Goal: Transaction & Acquisition: Purchase product/service

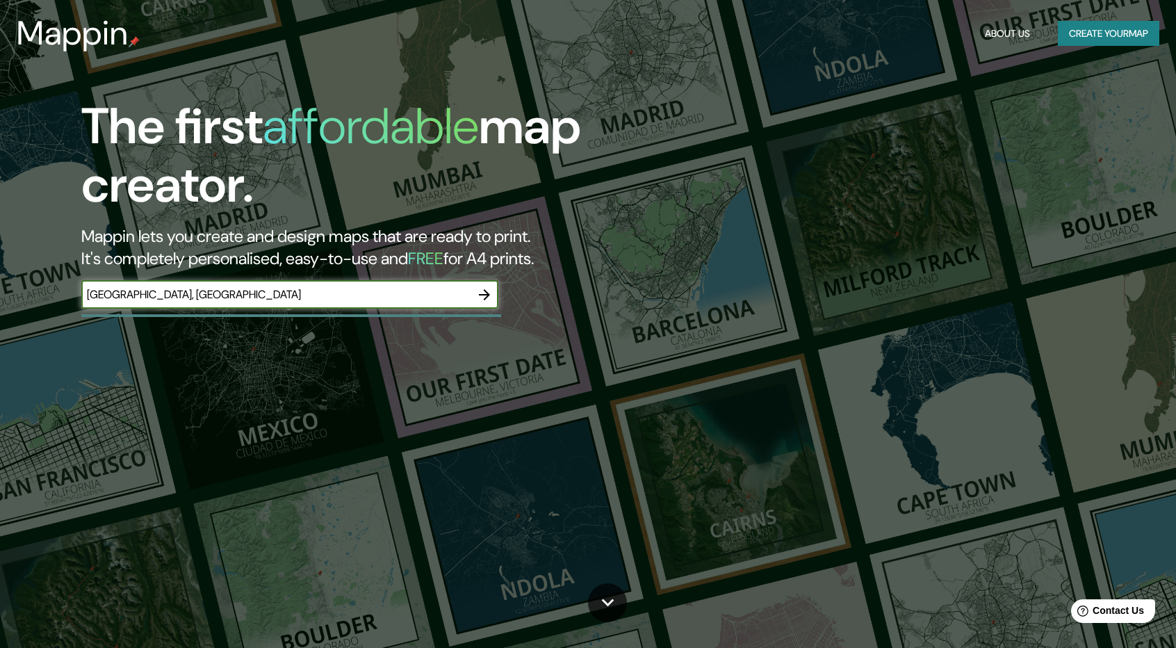
type input "[GEOGRAPHIC_DATA], [GEOGRAPHIC_DATA]"
click at [480, 288] on icon "button" at bounding box center [484, 294] width 17 height 17
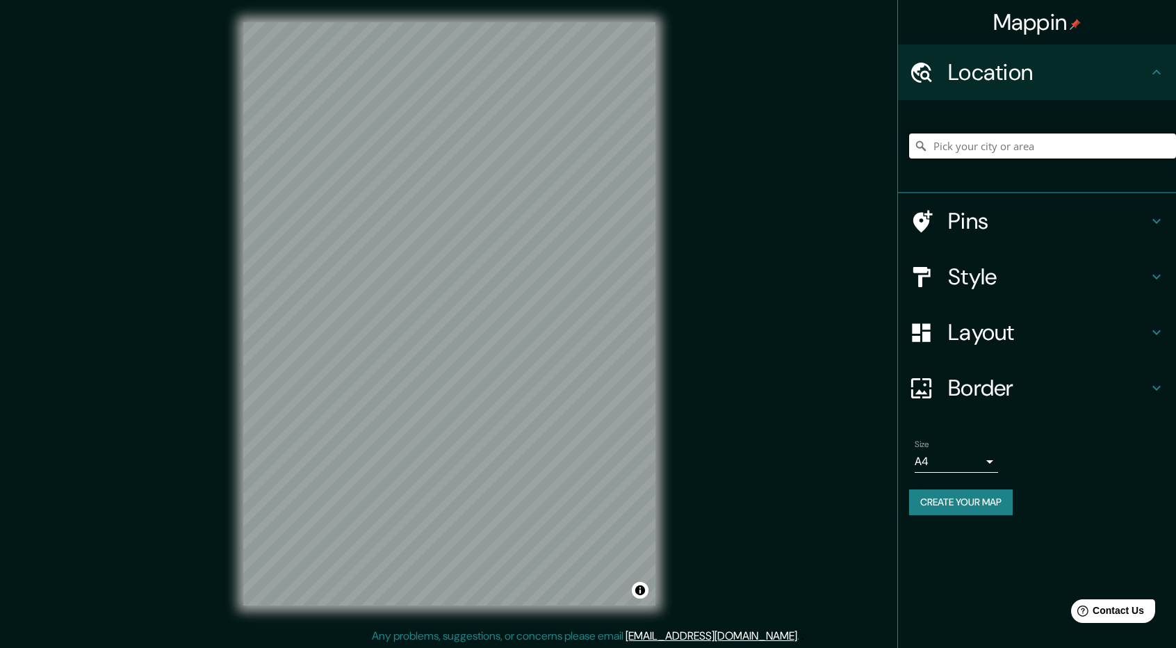
click at [981, 144] on input "Pick your city or area" at bounding box center [1042, 145] width 267 height 25
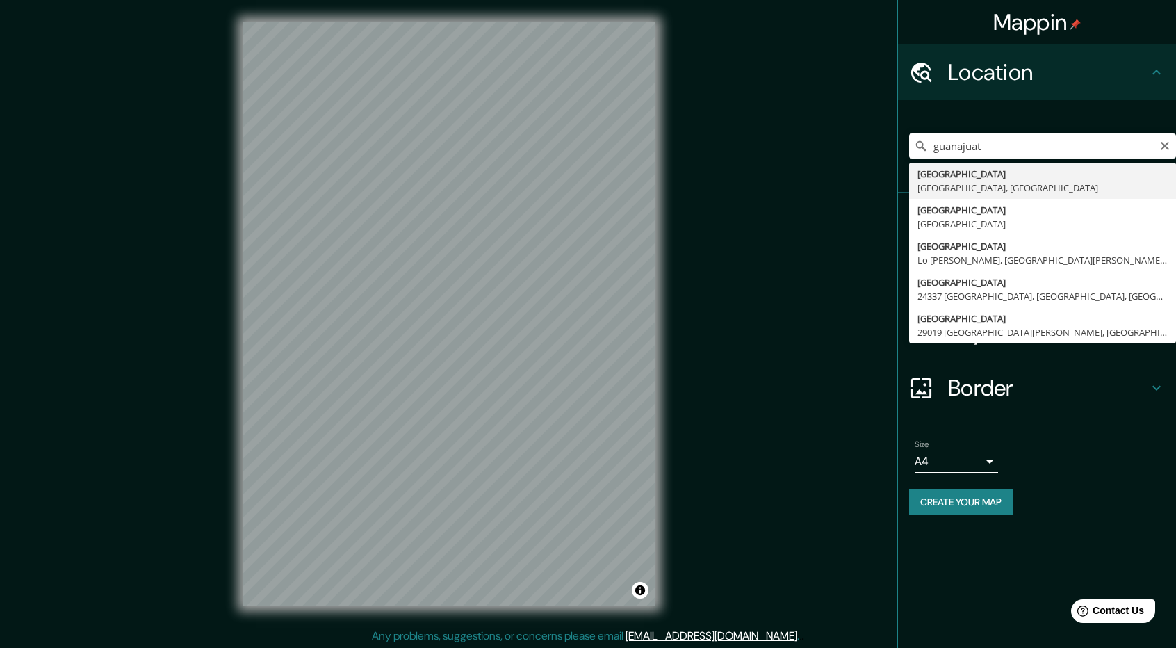
type input "[GEOGRAPHIC_DATA], [GEOGRAPHIC_DATA], [GEOGRAPHIC_DATA]"
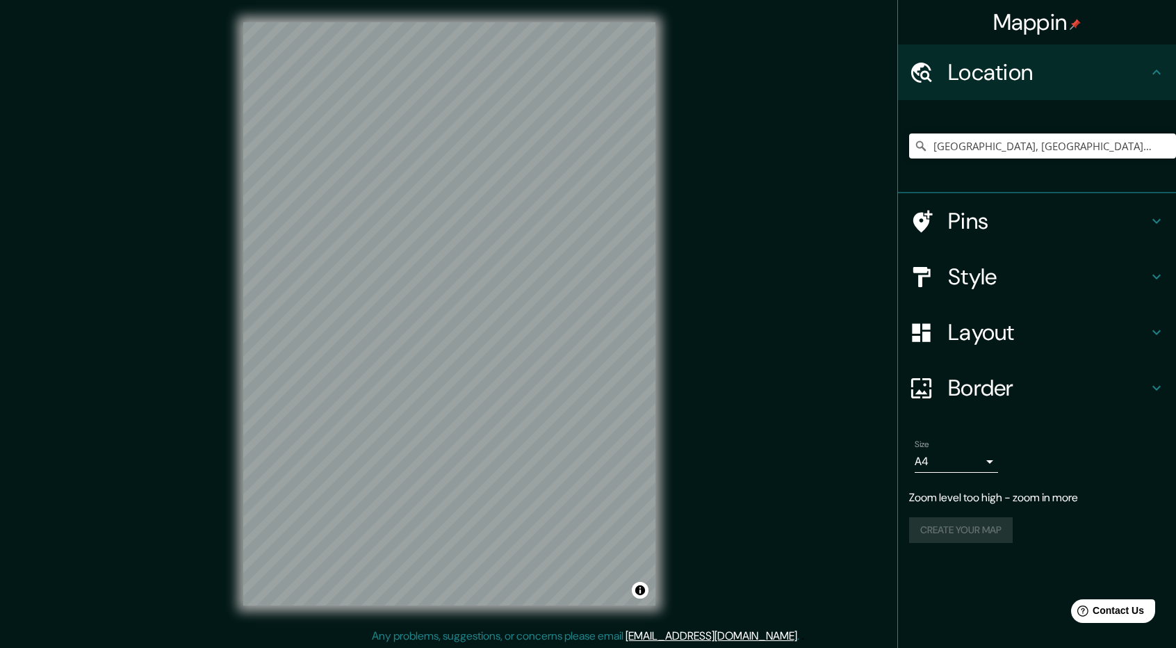
click at [1162, 263] on div "Style" at bounding box center [1037, 277] width 278 height 56
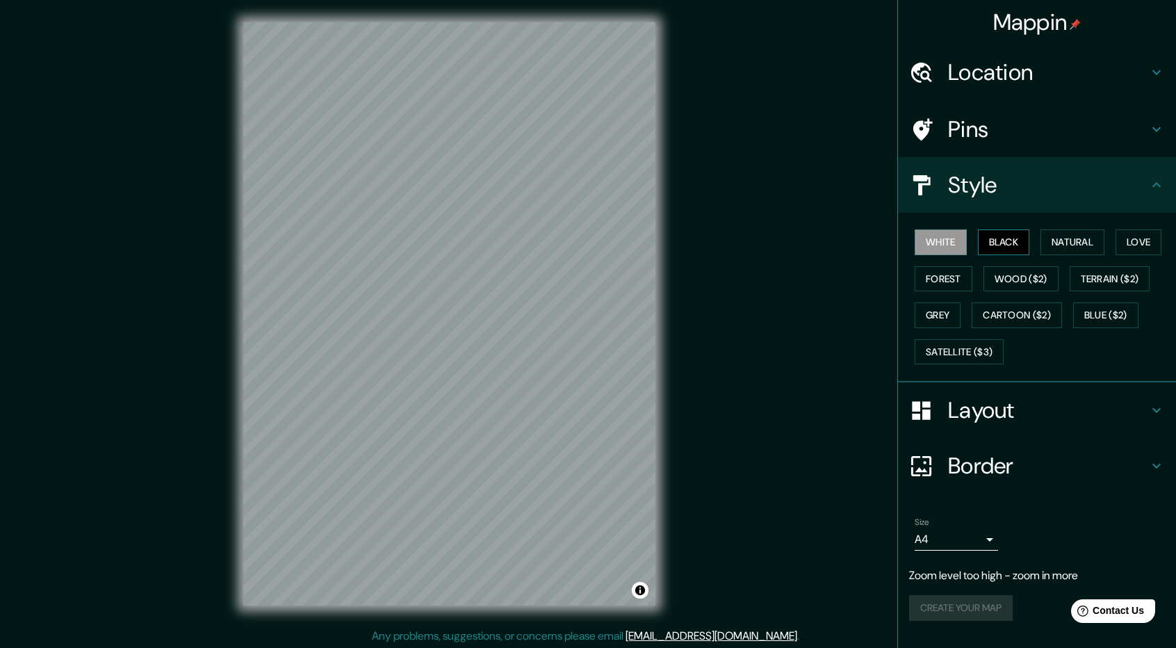
click at [1019, 244] on button "Black" at bounding box center [1004, 242] width 52 height 26
click at [1060, 244] on button "Natural" at bounding box center [1072, 242] width 64 height 26
click at [1149, 236] on button "Love" at bounding box center [1138, 242] width 46 height 26
click at [942, 271] on button "Forest" at bounding box center [943, 279] width 58 height 26
click at [934, 319] on button "Grey" at bounding box center [937, 315] width 46 height 26
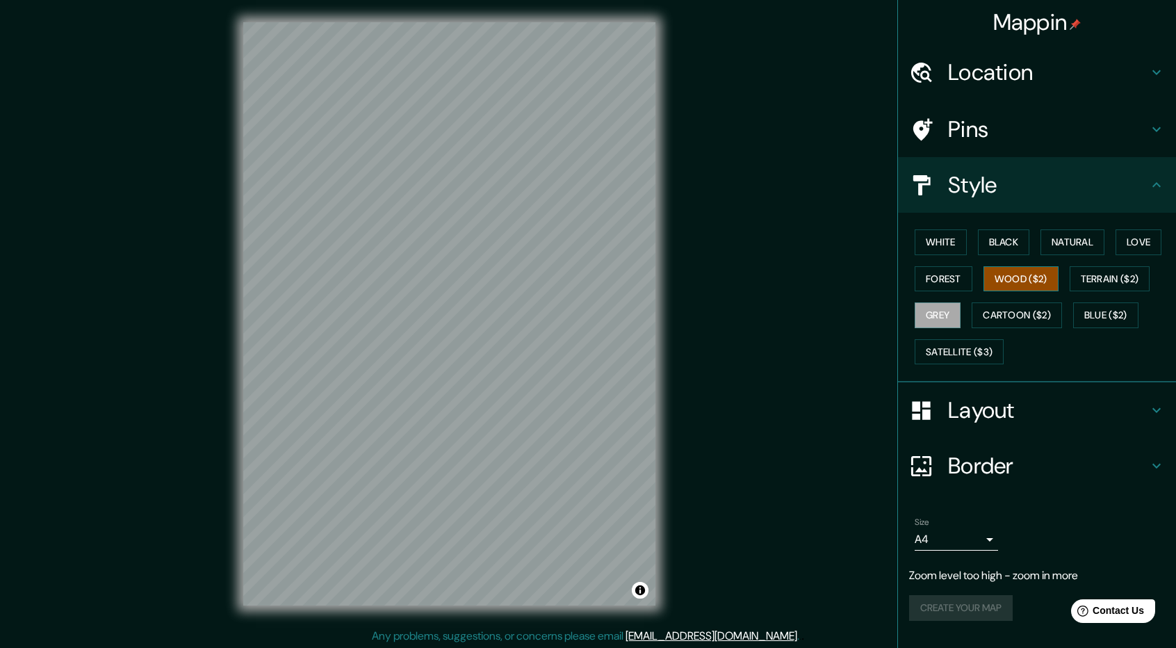
click at [991, 283] on button "Wood ($2)" at bounding box center [1020, 279] width 75 height 26
click at [1117, 276] on button "Terrain ($2)" at bounding box center [1109, 279] width 81 height 26
click at [908, 318] on div "White Black Natural Love Forest Wood ($2) Terrain ($2) Grey Cartoon ($2) Blue (…" at bounding box center [1037, 298] width 278 height 170
click at [924, 313] on button "Grey" at bounding box center [937, 315] width 46 height 26
click at [1151, 244] on button "Love" at bounding box center [1138, 242] width 46 height 26
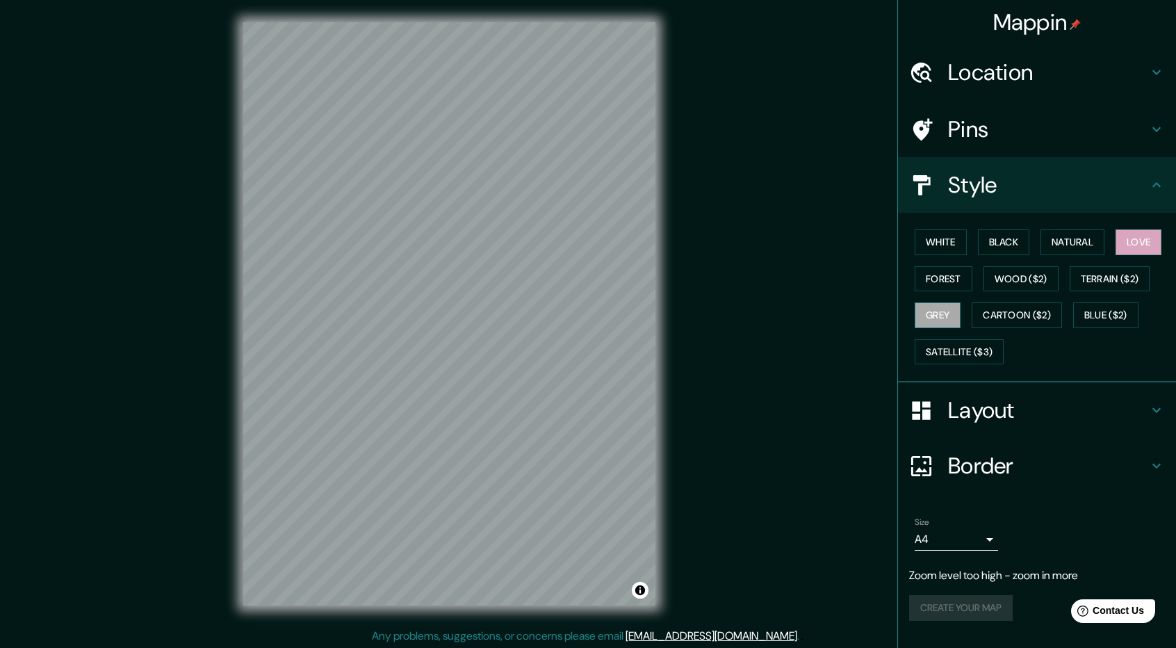
click at [945, 308] on button "Grey" at bounding box center [937, 315] width 46 height 26
click at [1126, 245] on button "Love" at bounding box center [1138, 242] width 46 height 26
click at [967, 286] on button "Forest" at bounding box center [943, 279] width 58 height 26
click at [951, 311] on button "Grey" at bounding box center [937, 315] width 46 height 26
click at [1149, 240] on button "Love" at bounding box center [1138, 242] width 46 height 26
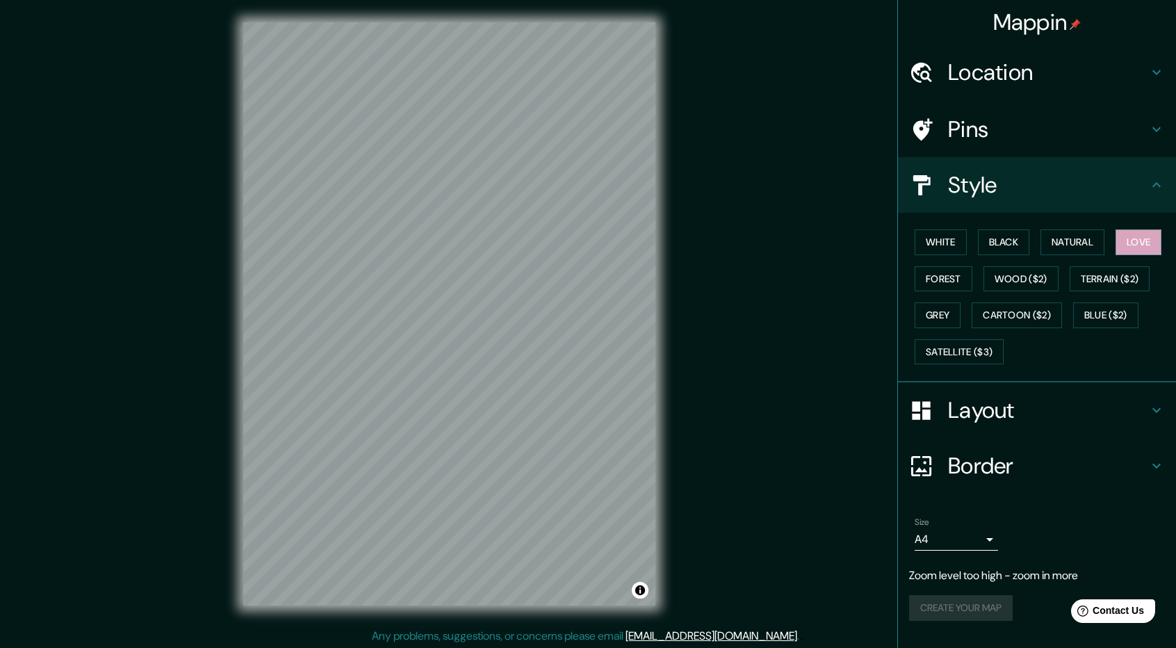
click at [712, 557] on div "Mappin Location [GEOGRAPHIC_DATA], [GEOGRAPHIC_DATA], [GEOGRAPHIC_DATA] Pins St…" at bounding box center [588, 325] width 1176 height 650
click at [951, 309] on button "Grey" at bounding box center [937, 315] width 46 height 26
click at [1089, 243] on button "Natural" at bounding box center [1072, 242] width 64 height 26
click at [1145, 245] on button "Love" at bounding box center [1138, 242] width 46 height 26
click at [952, 271] on button "Forest" at bounding box center [943, 279] width 58 height 26
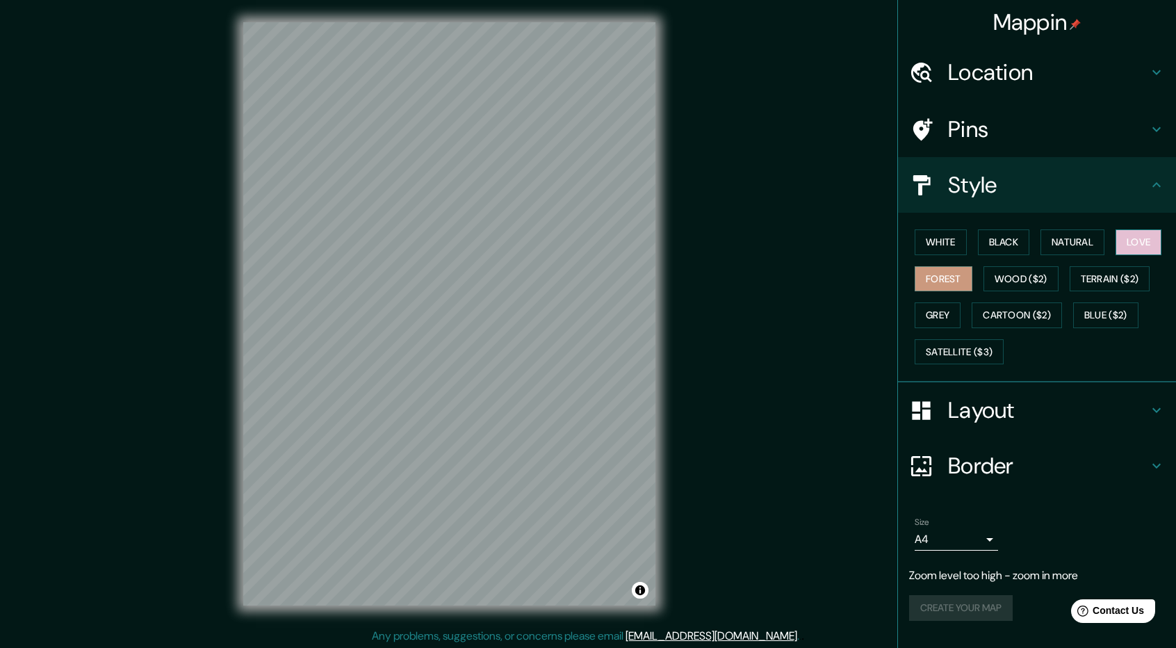
click at [1148, 232] on button "Love" at bounding box center [1138, 242] width 46 height 26
